Goal: Navigation & Orientation: Find specific page/section

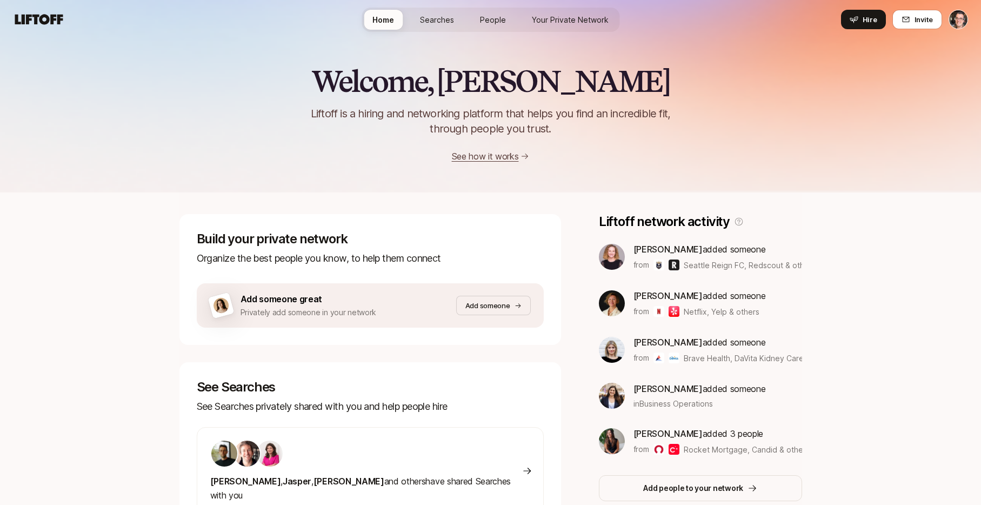
click at [438, 24] on span "Searches" at bounding box center [437, 19] width 34 height 11
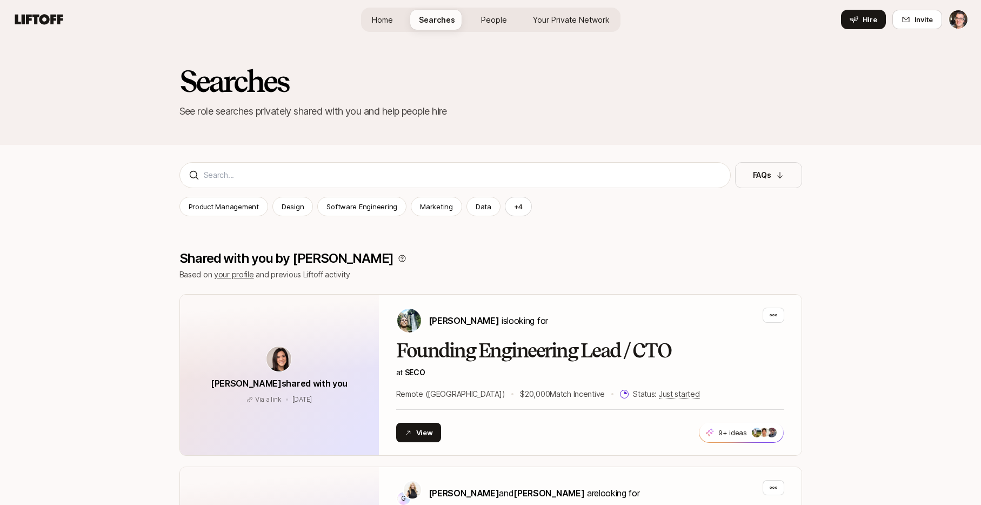
click at [393, 22] on span "Home" at bounding box center [382, 19] width 21 height 11
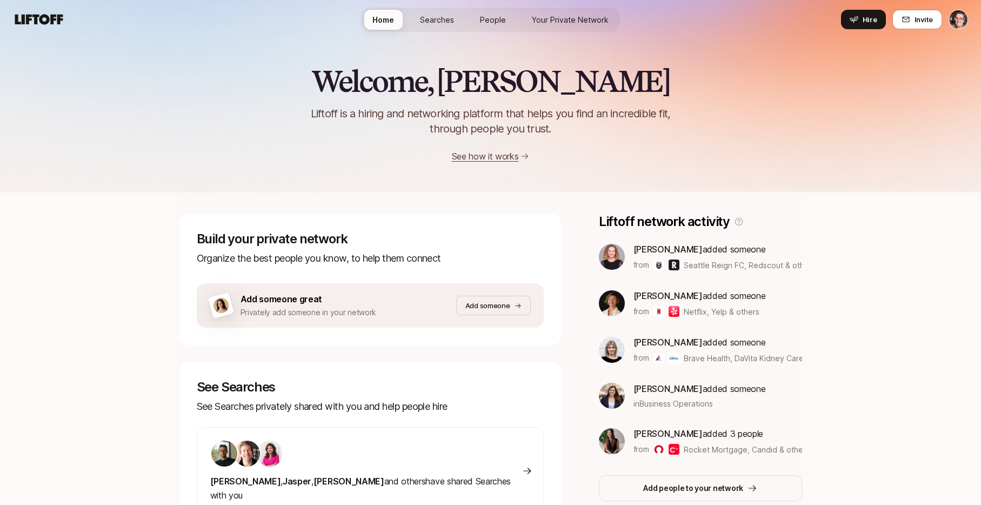
click at [441, 22] on span "Searches" at bounding box center [437, 19] width 34 height 11
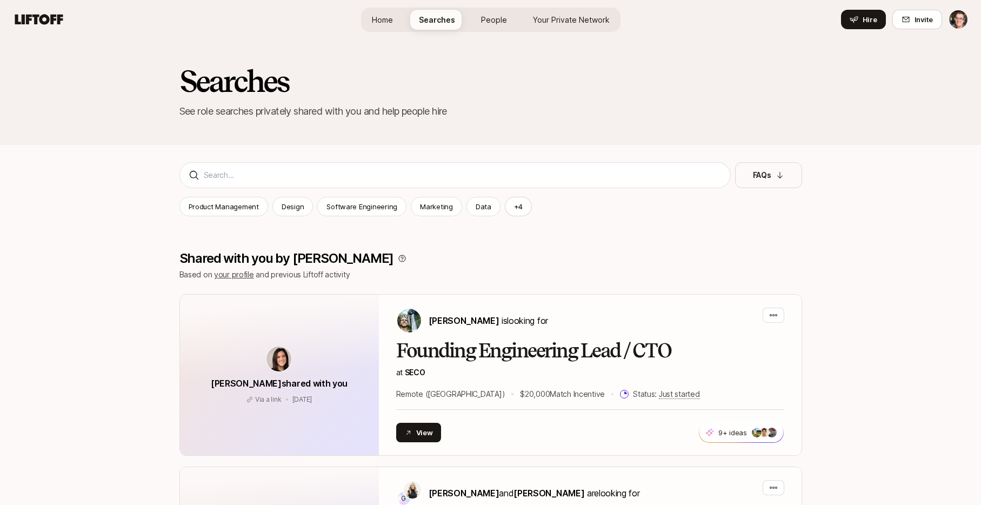
click at [584, 18] on span "Your Private Network" at bounding box center [571, 19] width 77 height 11
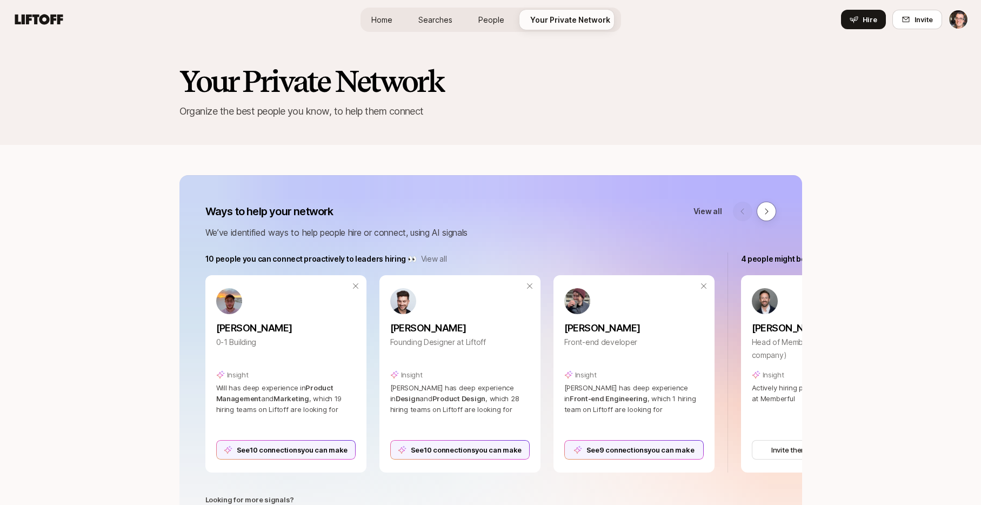
click at [392, 20] on span "Home" at bounding box center [381, 19] width 21 height 11
